Goal: Information Seeking & Learning: Learn about a topic

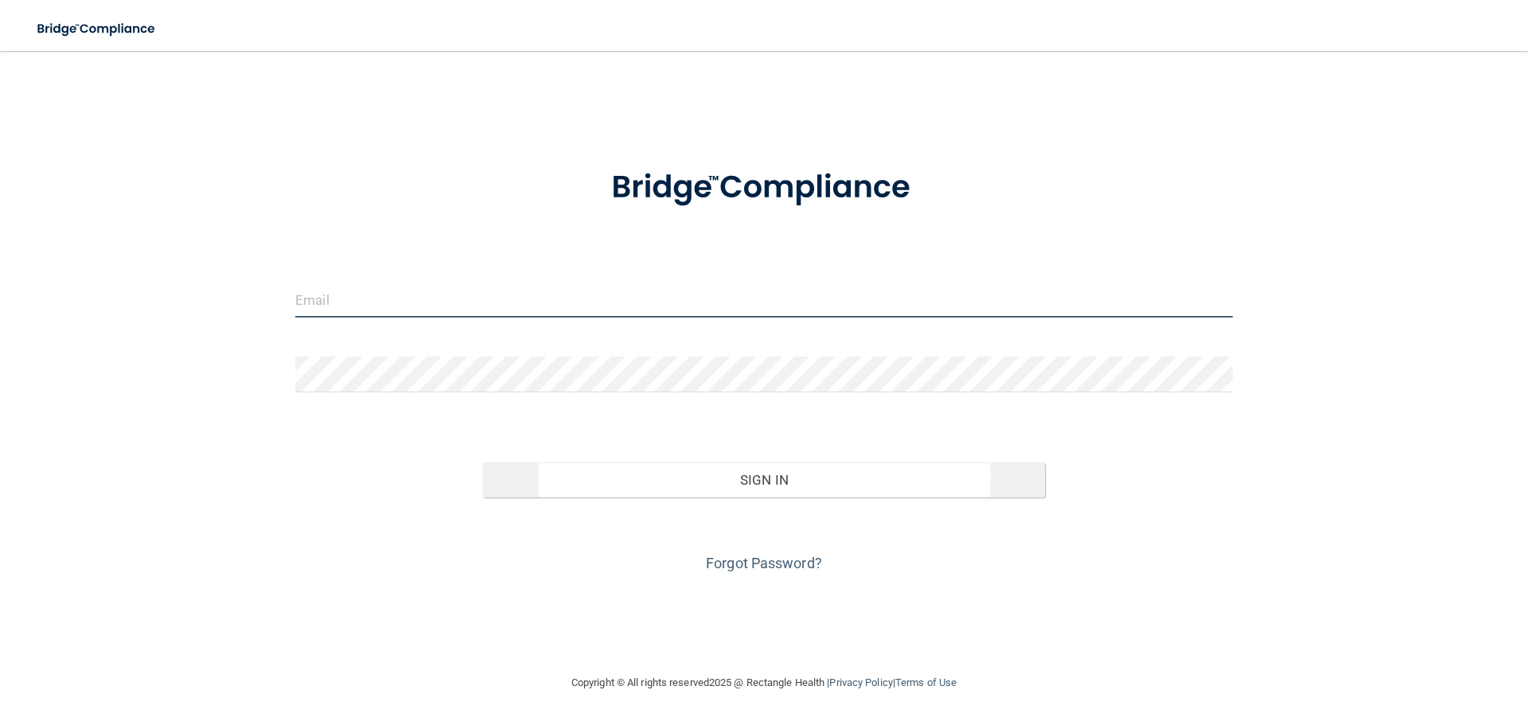
type input "[EMAIL_ADDRESS][DOMAIN_NAME]"
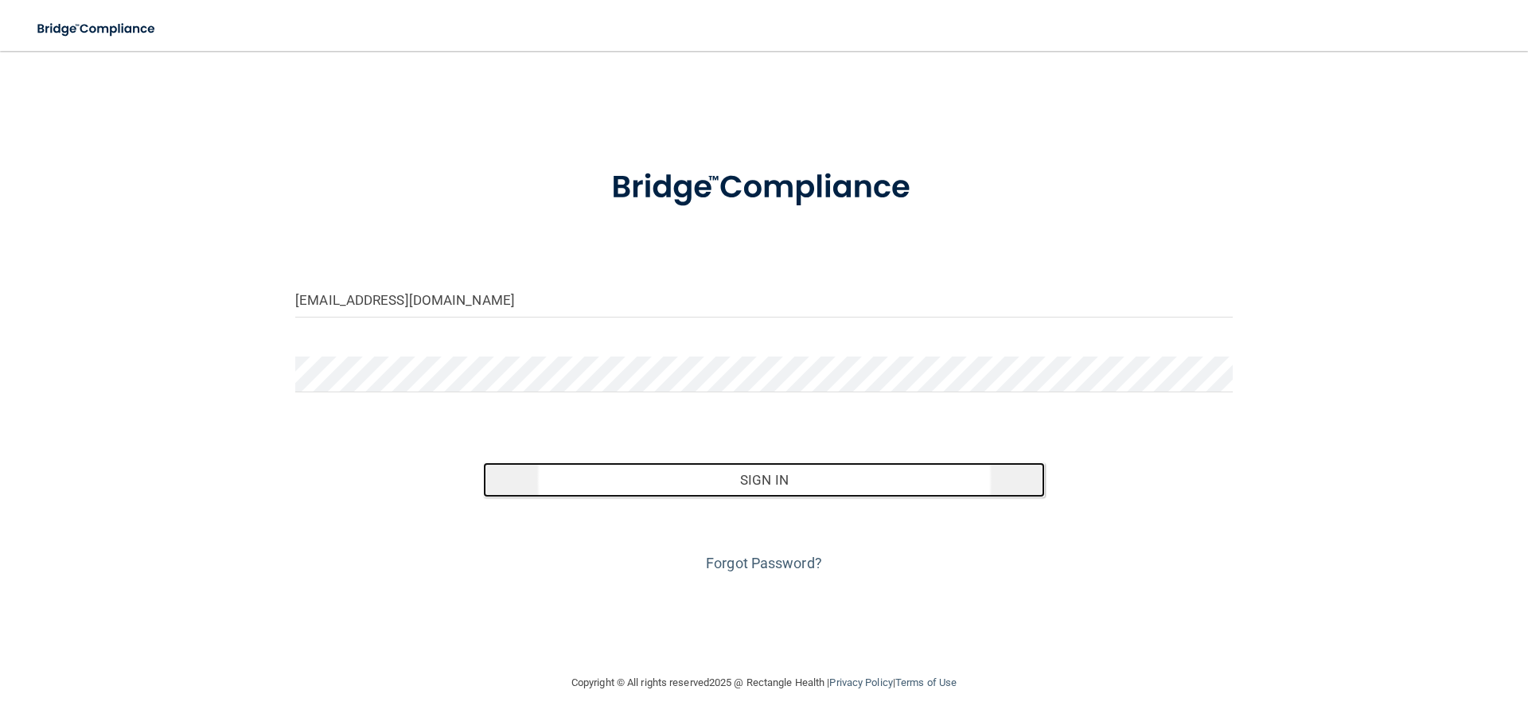
click at [637, 468] on button "Sign In" at bounding box center [764, 479] width 563 height 35
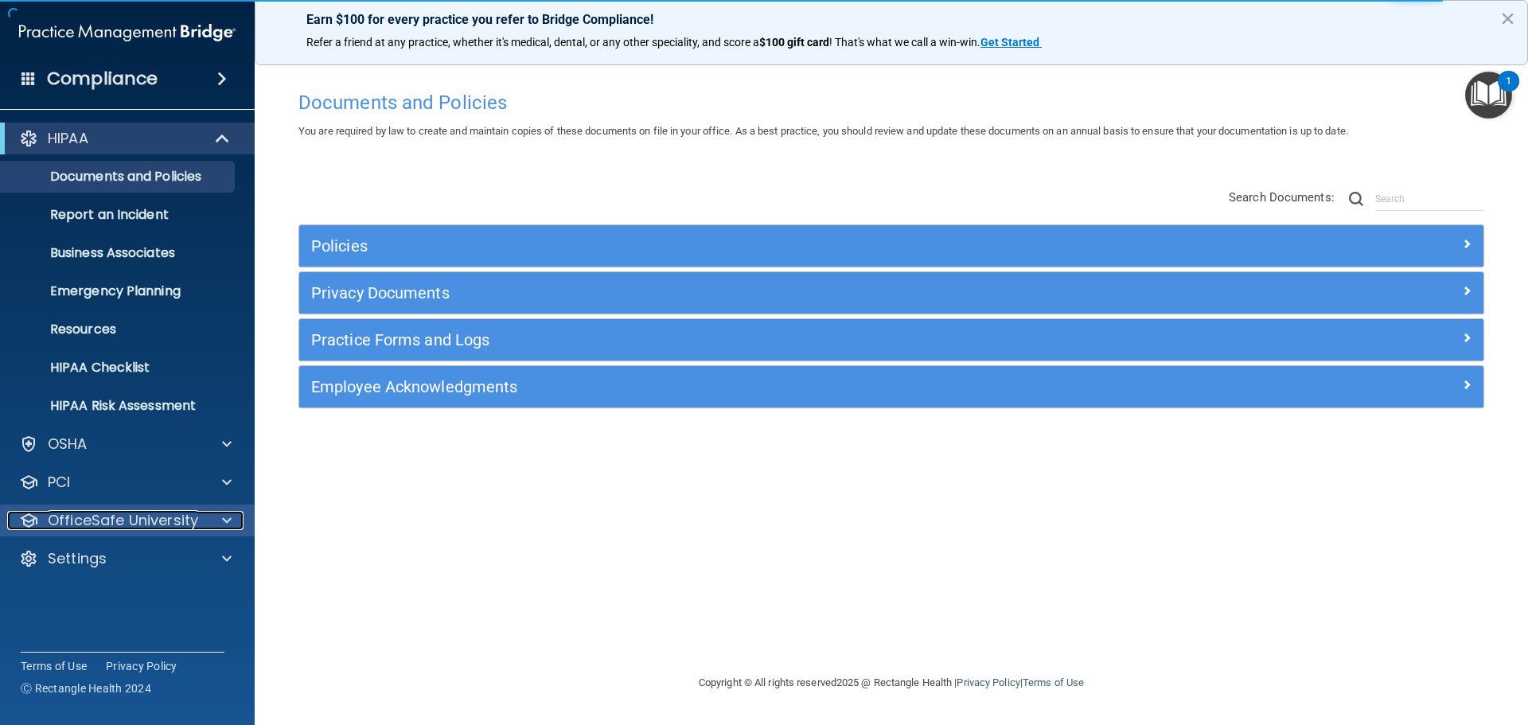
click at [64, 521] on p "OfficeSafe University" at bounding box center [123, 520] width 150 height 19
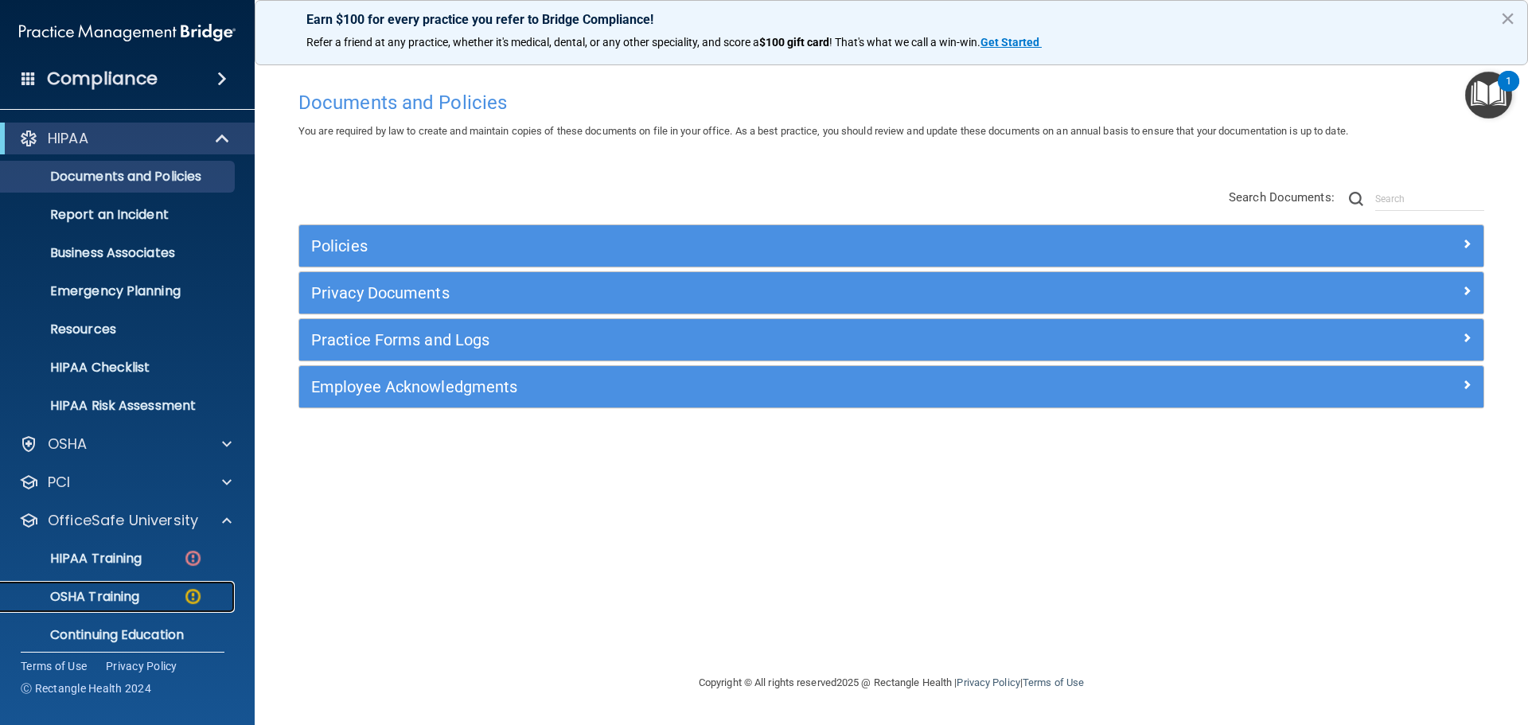
click at [78, 589] on p "OSHA Training" at bounding box center [74, 597] width 129 height 16
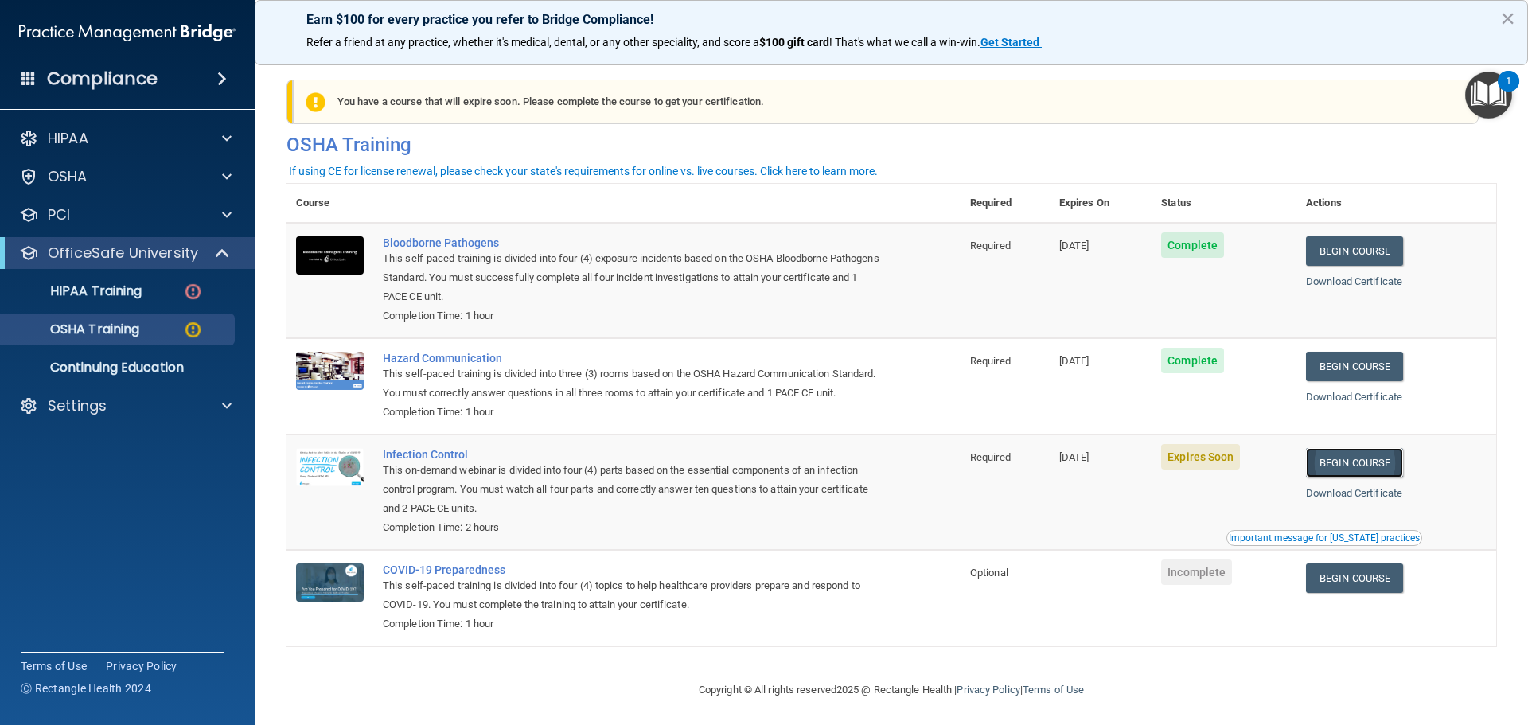
click at [1346, 477] on link "Begin Course" at bounding box center [1354, 462] width 97 height 29
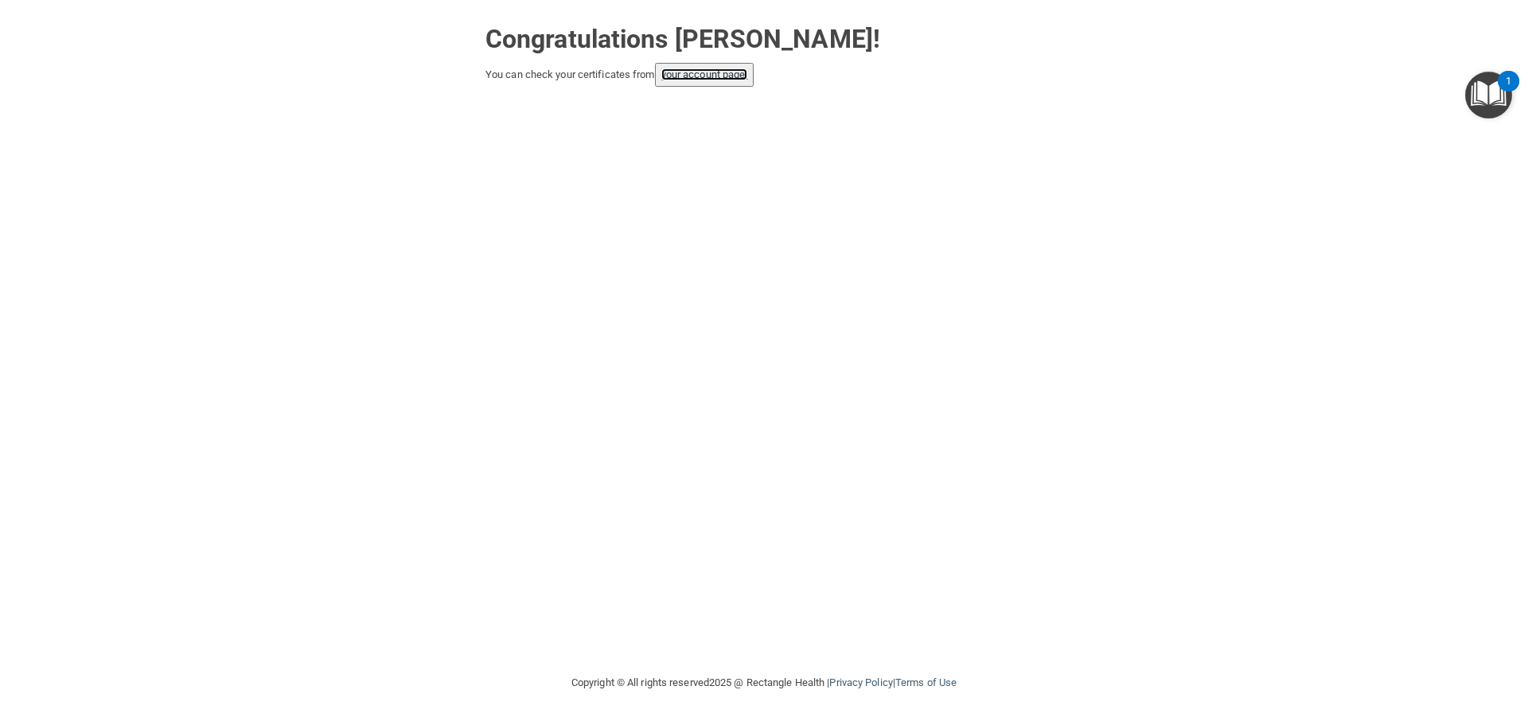
click at [727, 73] on link "your account page!" at bounding box center [704, 74] width 87 height 12
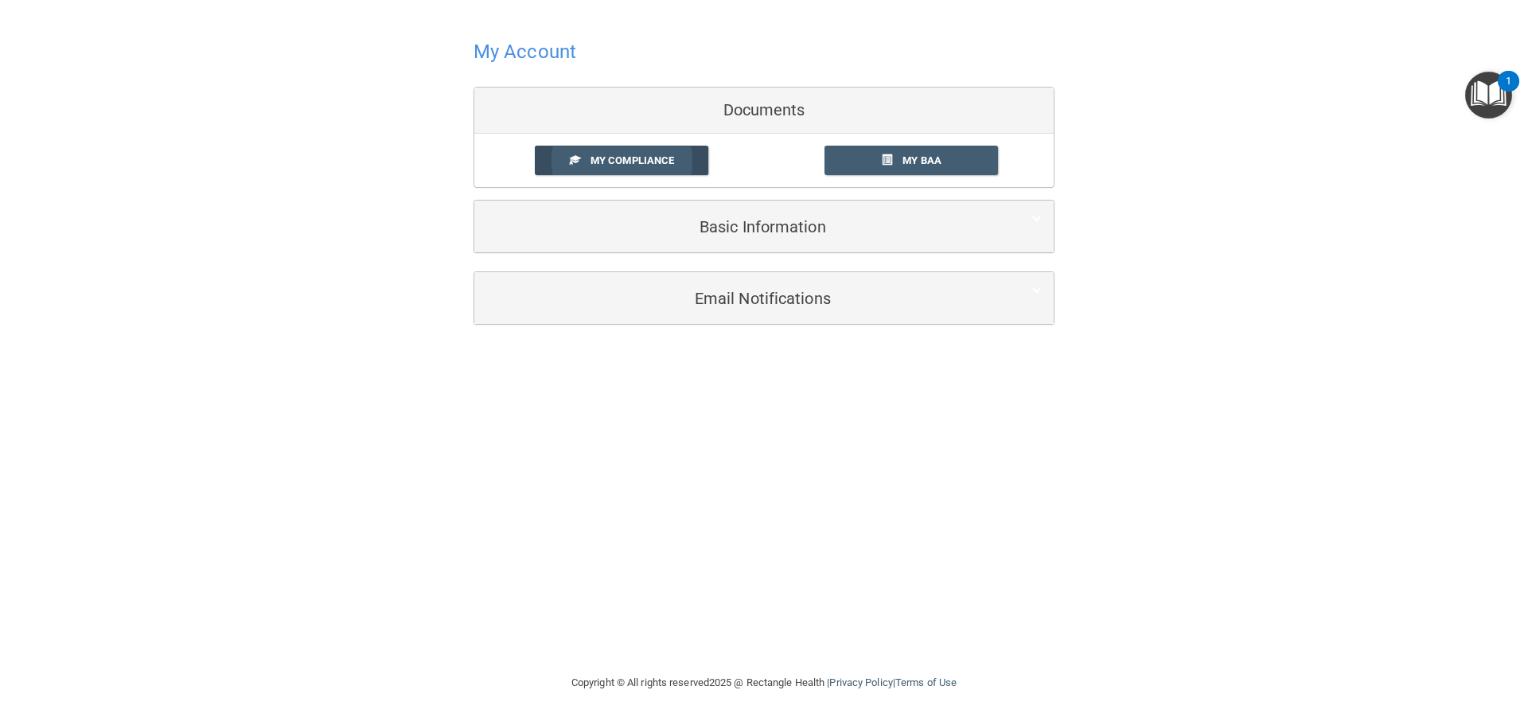
click at [665, 153] on link "My Compliance" at bounding box center [622, 160] width 174 height 29
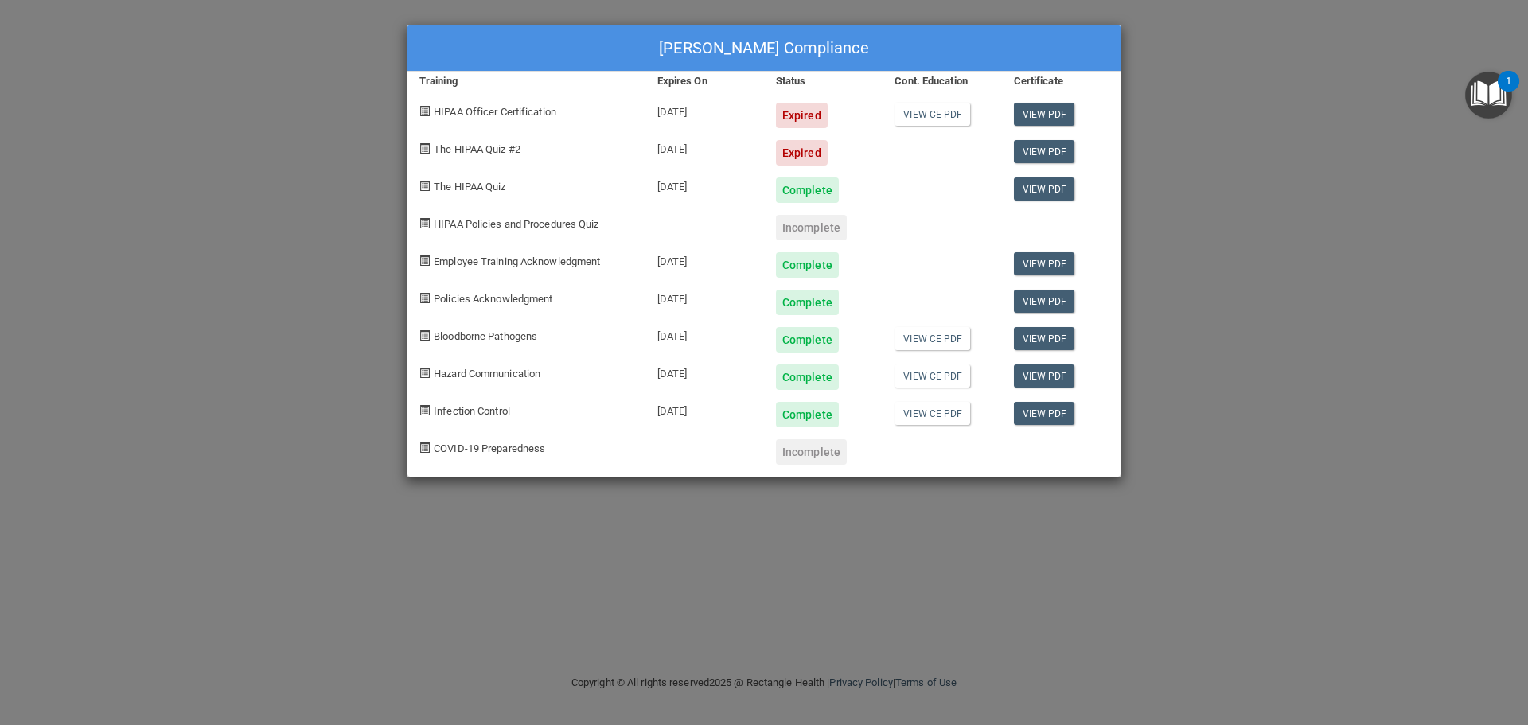
click at [798, 218] on div "Incomplete" at bounding box center [811, 227] width 71 height 25
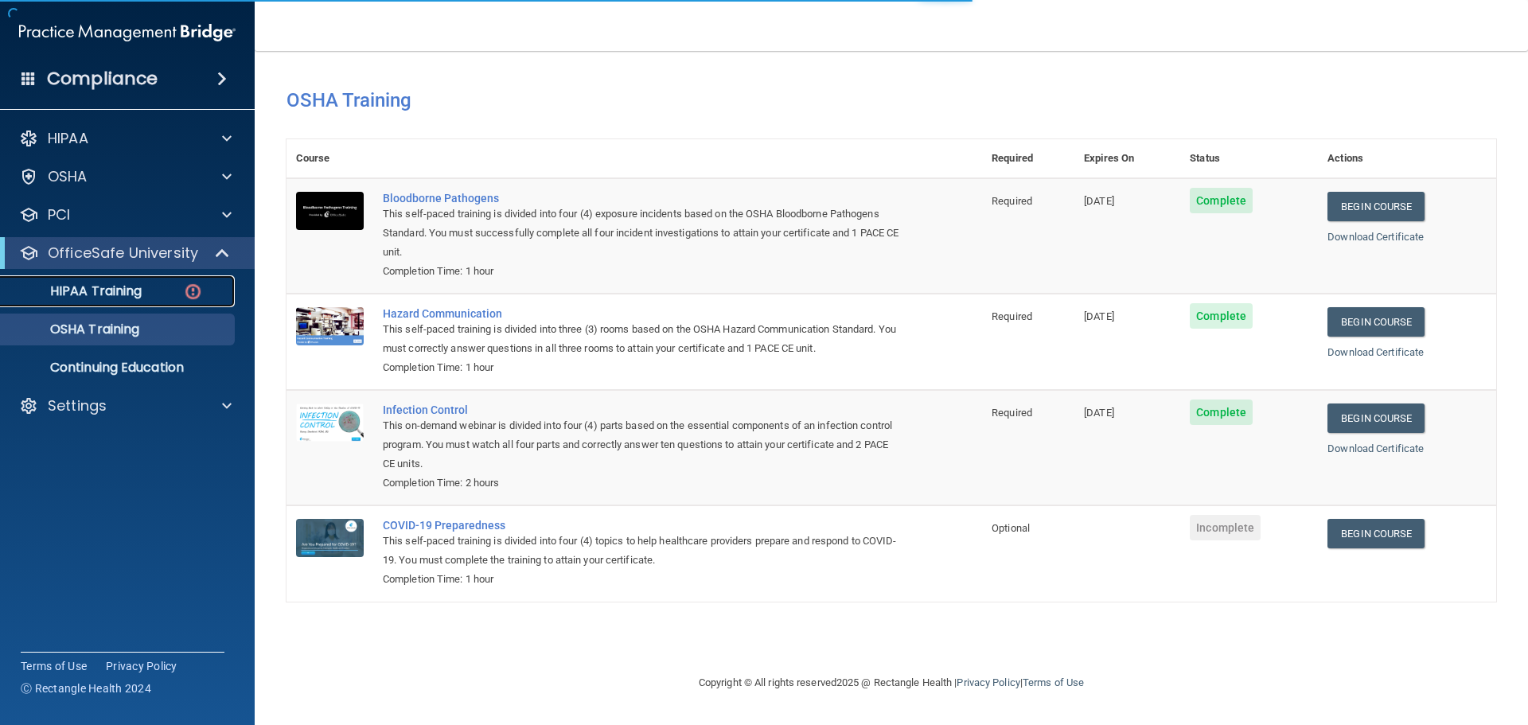
click at [134, 285] on p "HIPAA Training" at bounding box center [75, 291] width 131 height 16
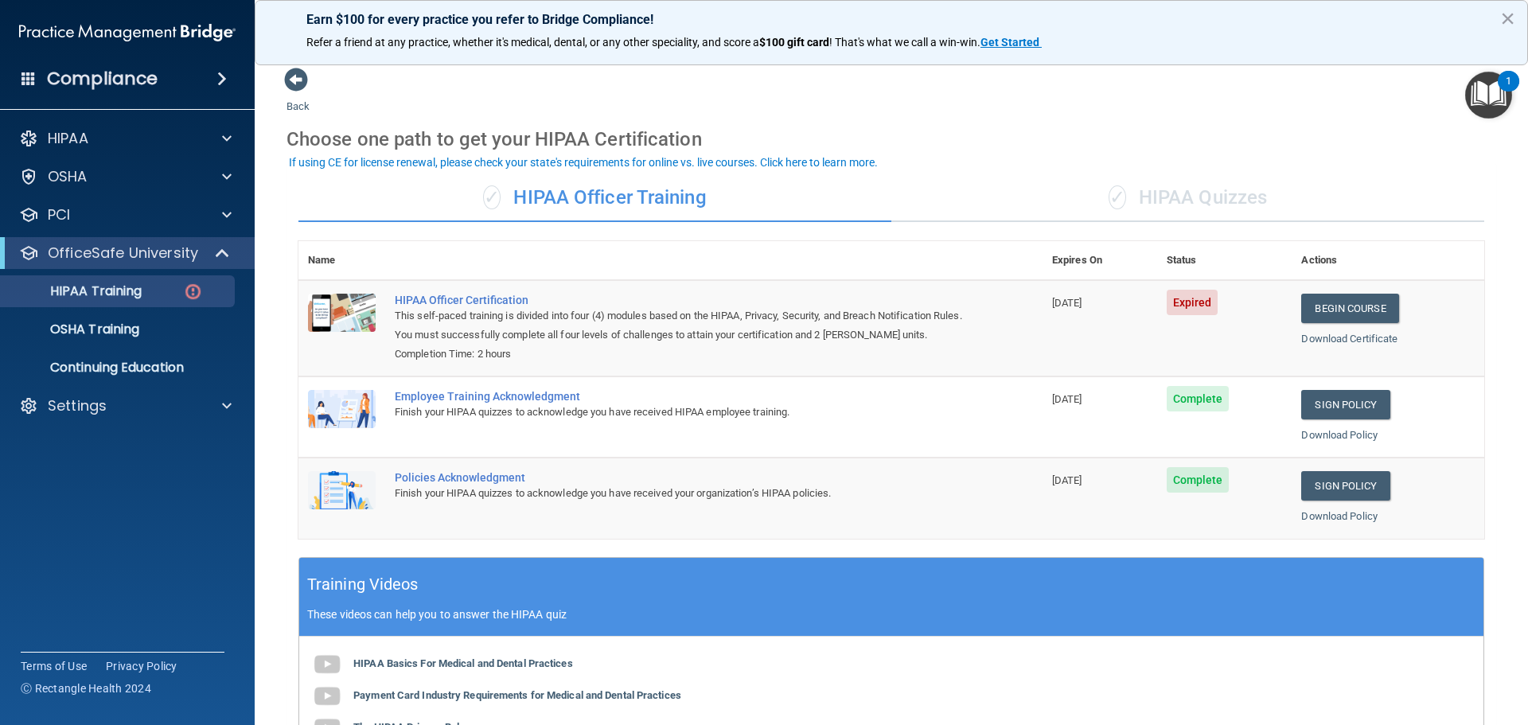
click at [1185, 313] on span "Expired" at bounding box center [1193, 302] width 52 height 25
